Goal: Information Seeking & Learning: Check status

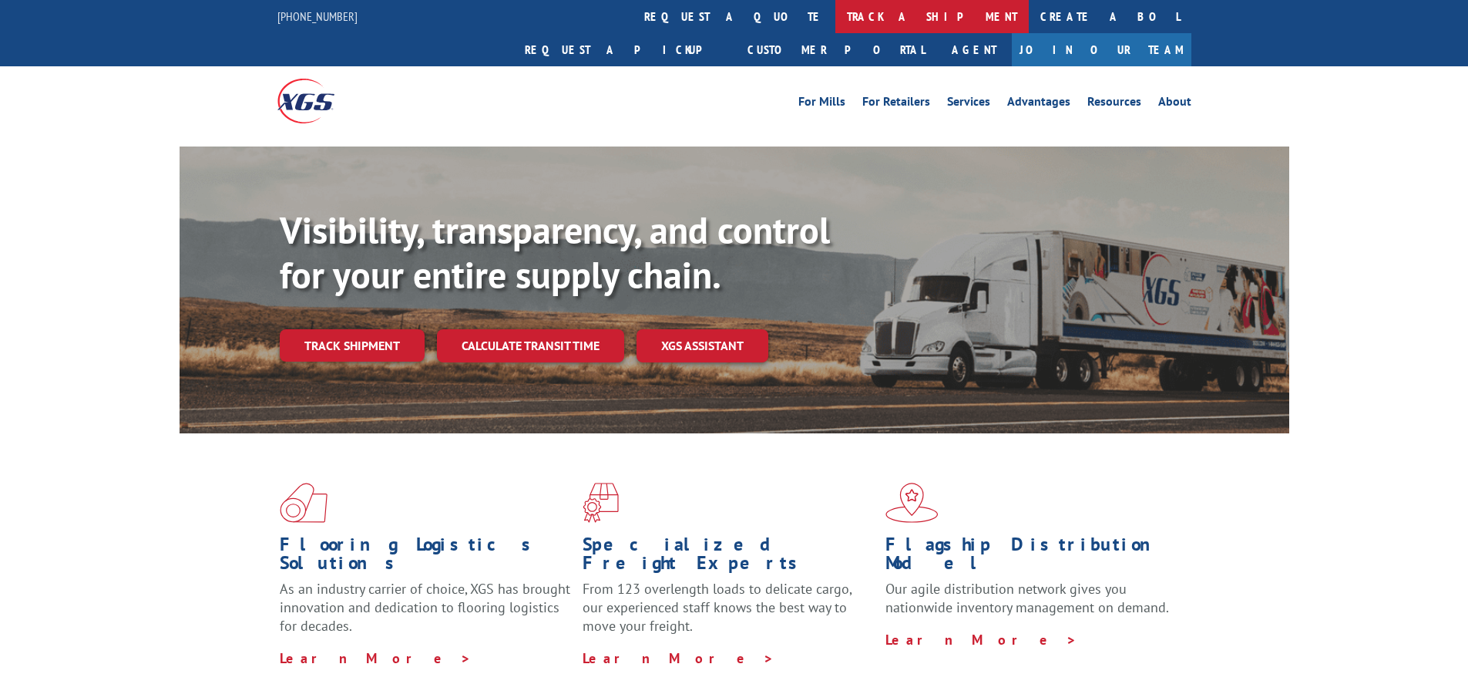
click at [836, 13] on link "track a shipment" at bounding box center [932, 16] width 193 height 33
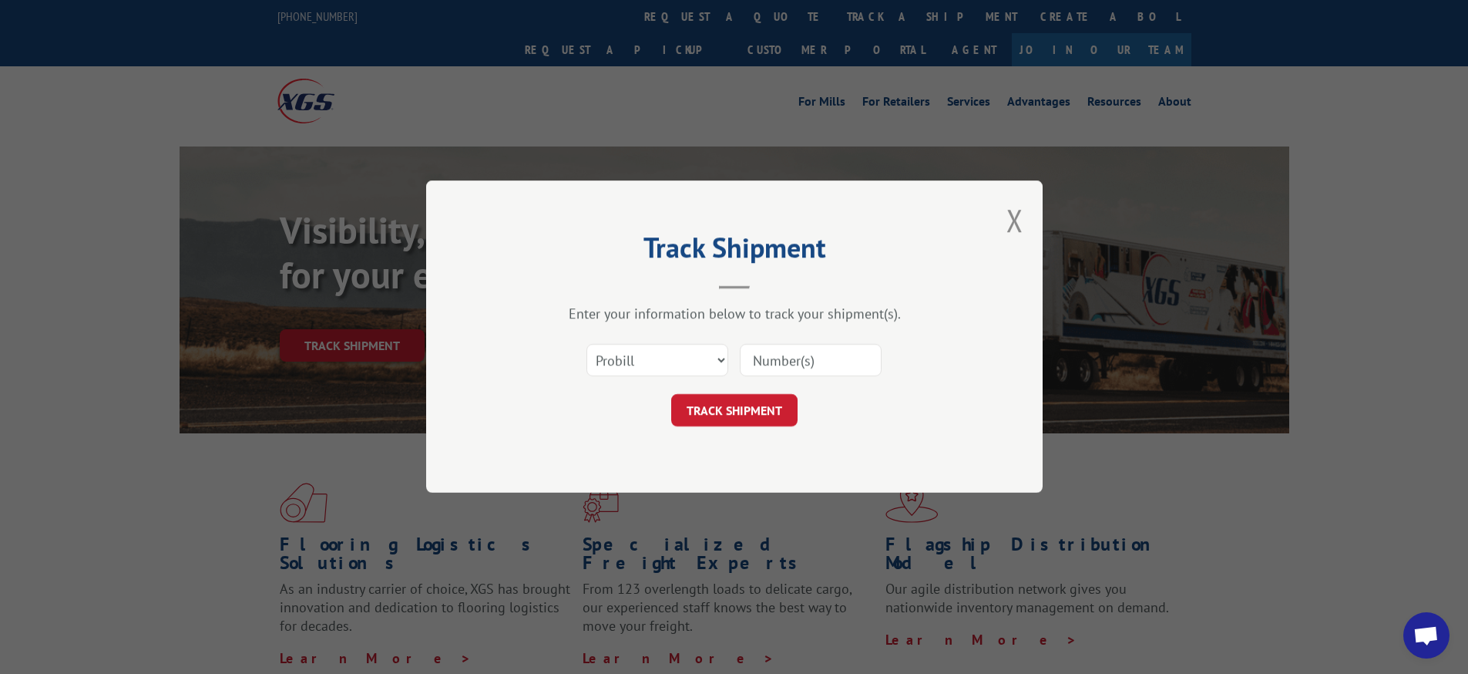
click at [782, 349] on input at bounding box center [811, 361] width 142 height 32
type input "16900858"
click at [738, 388] on form "Select category... Probill BOL PO 16900858 TRACK SHIPMENT" at bounding box center [734, 381] width 462 height 92
click at [741, 415] on button "TRACK SHIPMENT" at bounding box center [734, 411] width 126 height 32
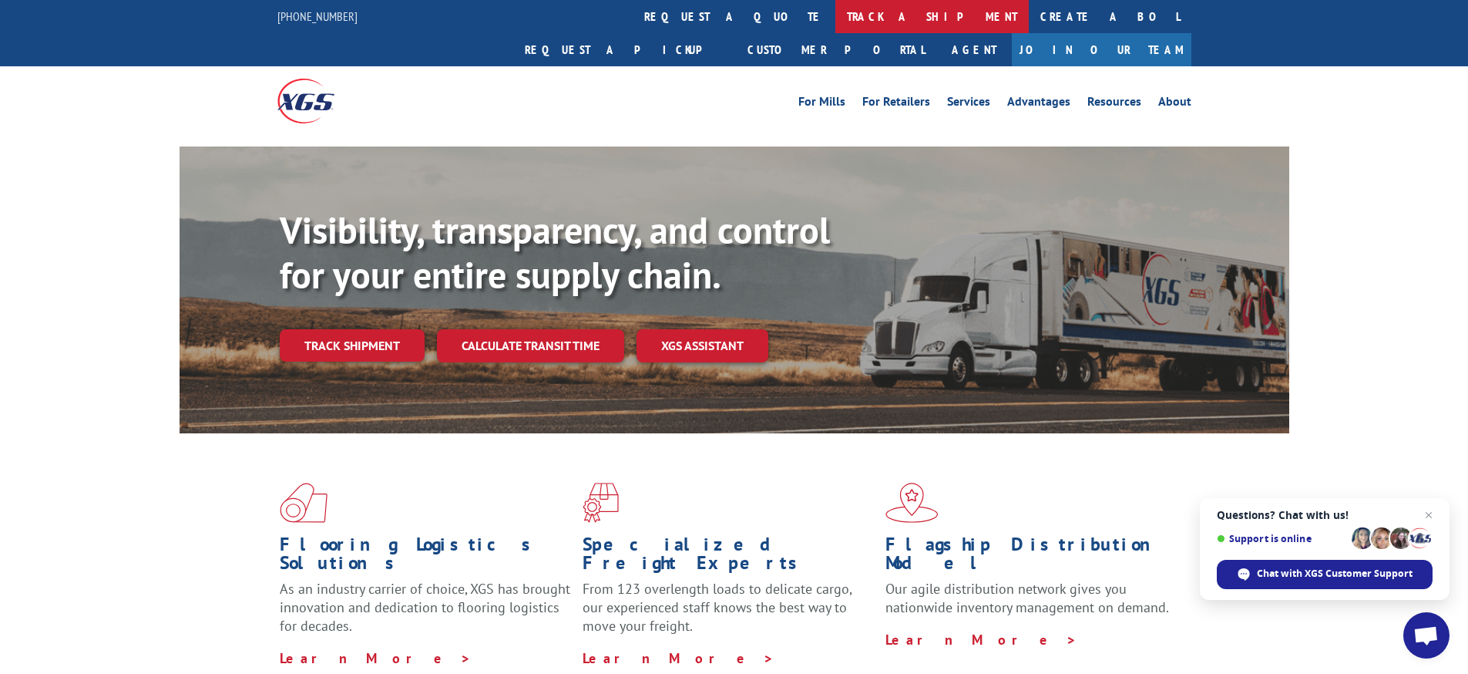
click at [836, 12] on link "track a shipment" at bounding box center [932, 16] width 193 height 33
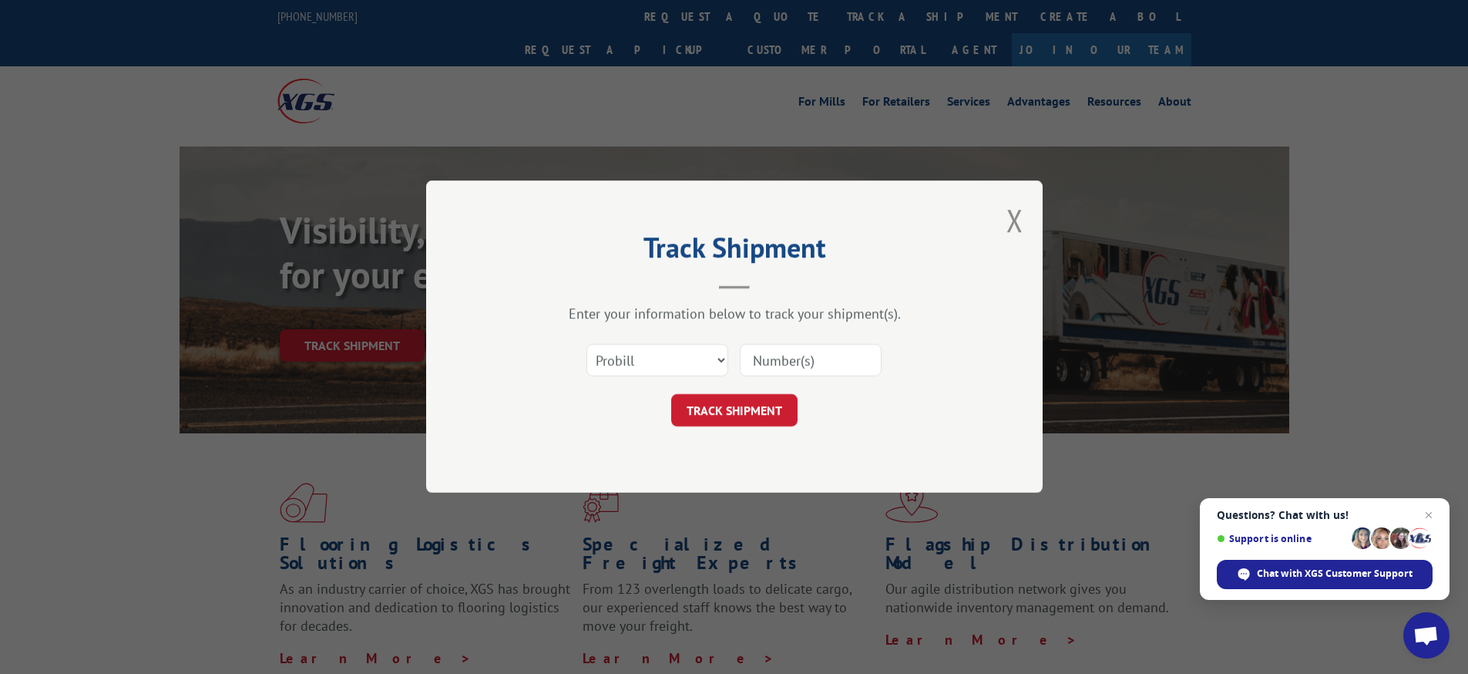
click at [771, 356] on input at bounding box center [811, 361] width 142 height 32
type input "16900858"
click at [750, 413] on button "TRACK SHIPMENT" at bounding box center [734, 411] width 126 height 32
